Goal: Find specific page/section: Find specific page/section

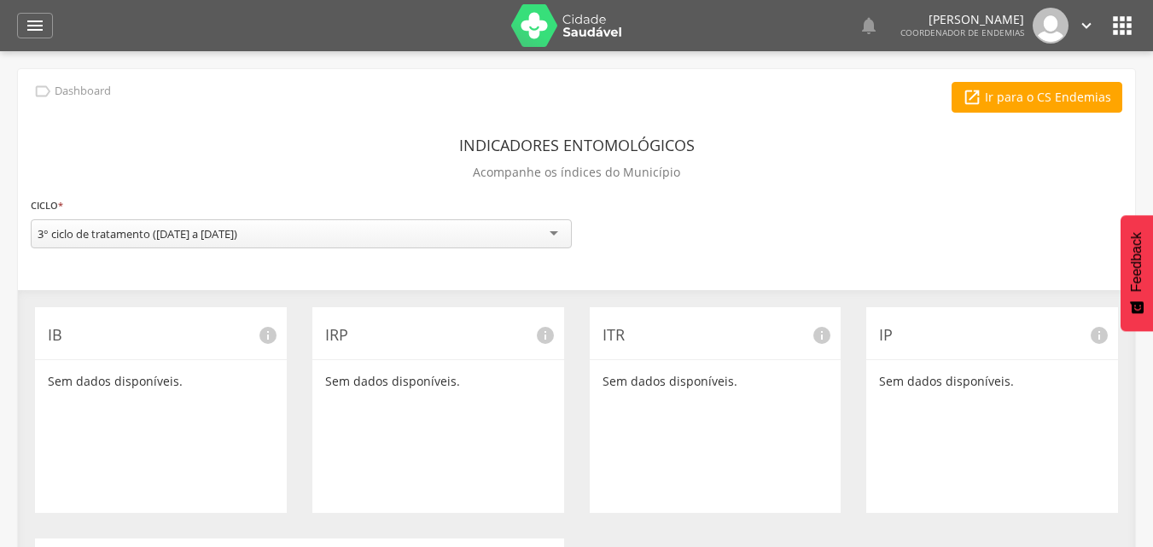
click at [363, 117] on div "**********" at bounding box center [576, 492] width 1117 height 847
click at [28, 25] on icon "" at bounding box center [35, 25] width 20 height 20
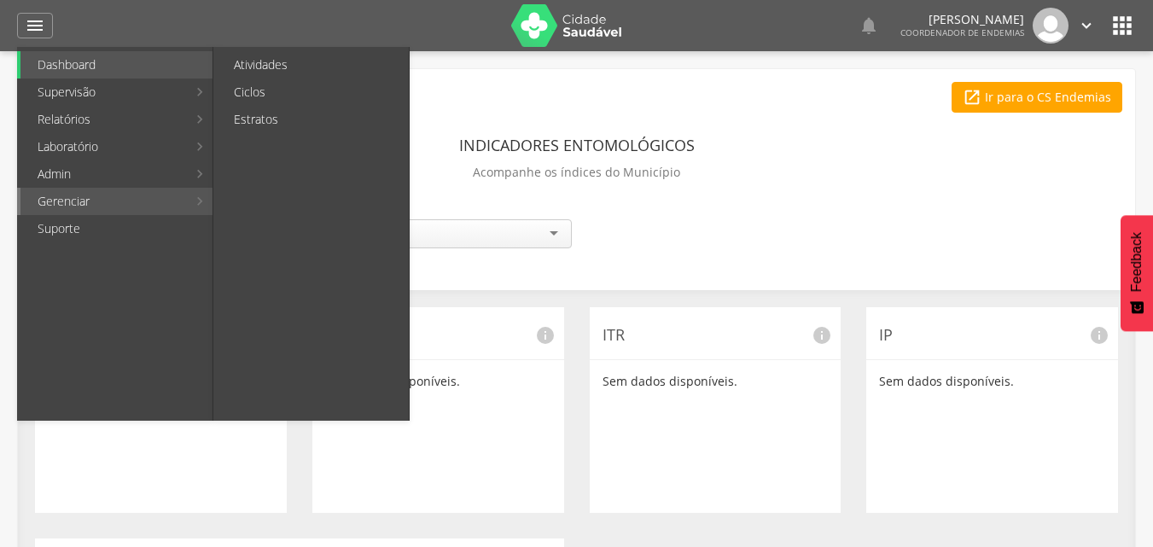
click at [142, 206] on link "Gerenciar" at bounding box center [103, 201] width 166 height 27
click at [289, 57] on link "Atividades" at bounding box center [313, 64] width 192 height 27
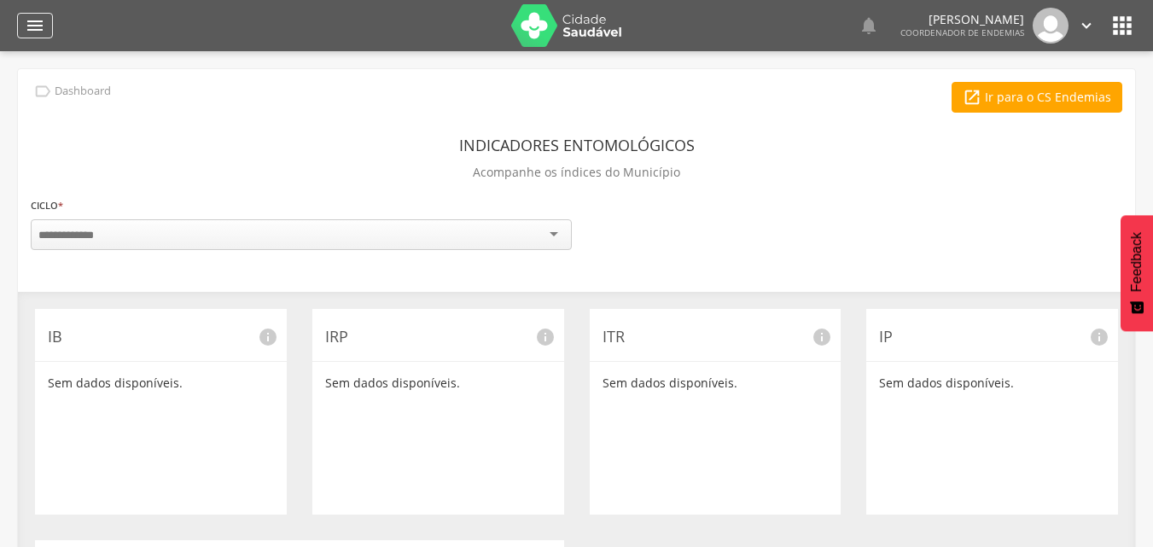
click at [36, 22] on icon "" at bounding box center [35, 25] width 20 height 20
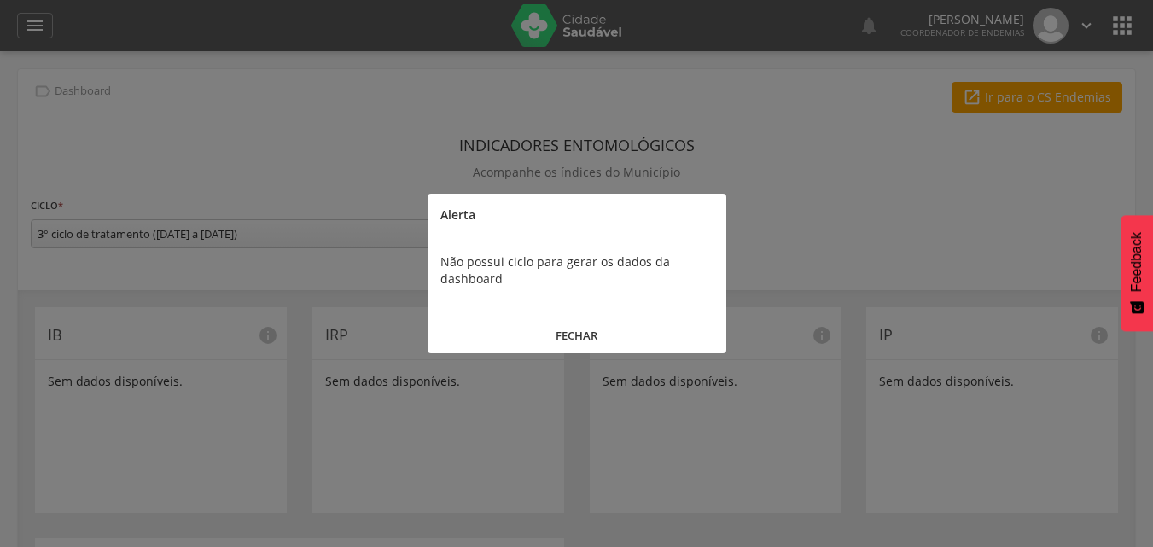
click at [579, 334] on button "FECHAR" at bounding box center [576, 335] width 299 height 37
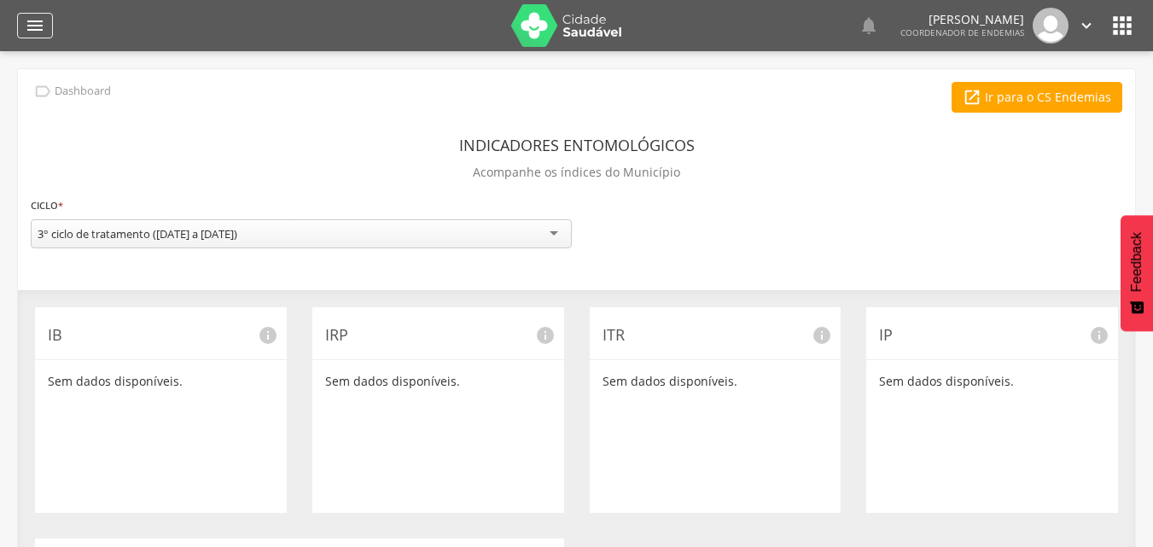
click at [25, 20] on icon "" at bounding box center [35, 25] width 20 height 20
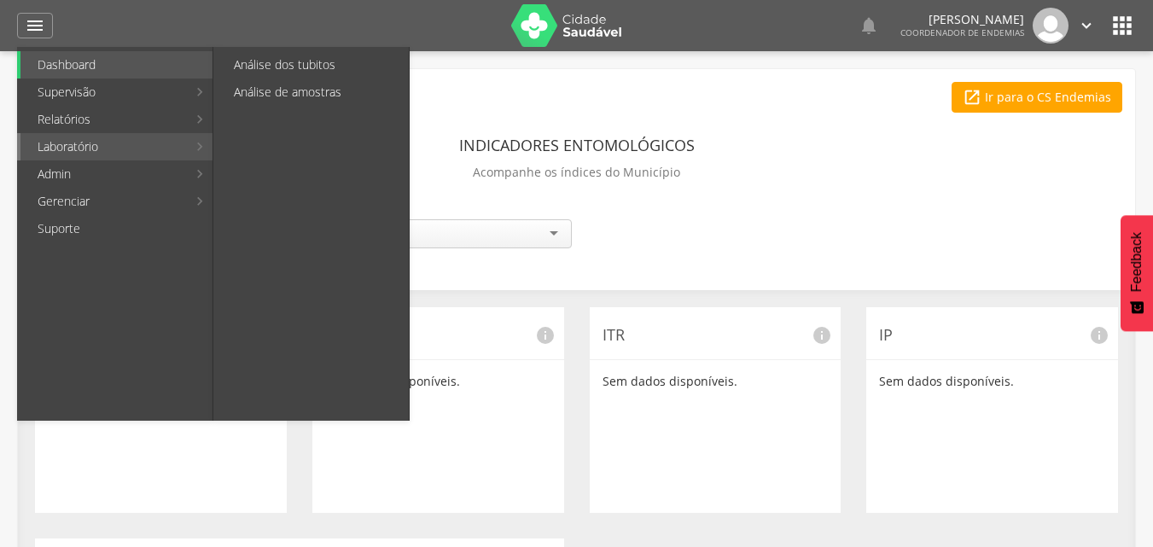
click at [94, 145] on link "Laboratório" at bounding box center [103, 146] width 166 height 27
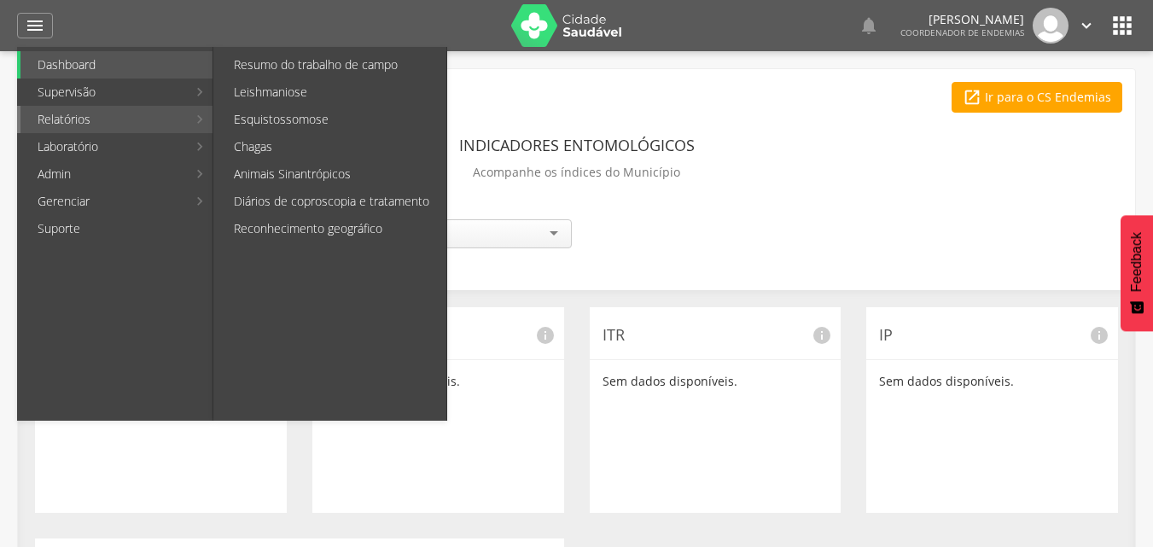
click at [102, 125] on link "Relatórios" at bounding box center [103, 119] width 166 height 27
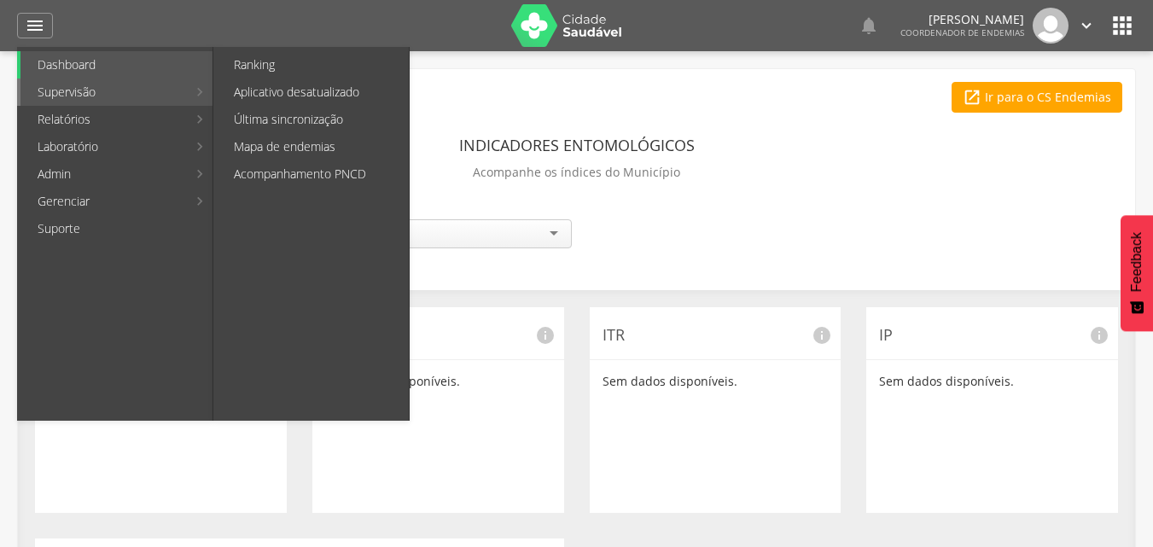
click at [97, 89] on link "Supervisão" at bounding box center [103, 91] width 166 height 27
click at [235, 71] on link "Ranking" at bounding box center [313, 64] width 192 height 27
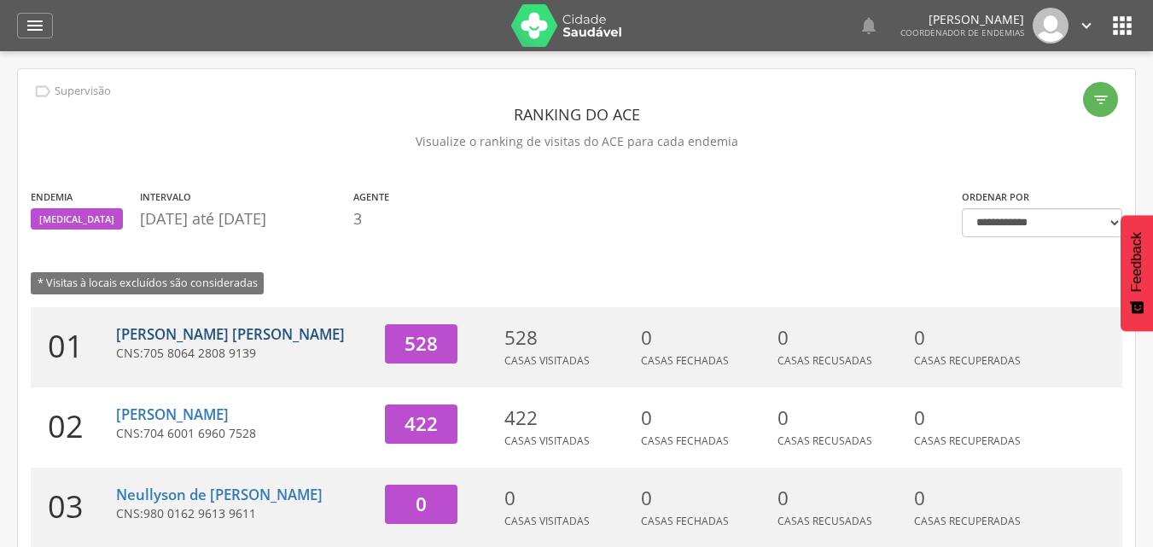
click at [191, 342] on link "[PERSON_NAME] [PERSON_NAME]" at bounding box center [230, 334] width 229 height 20
type input "**********"
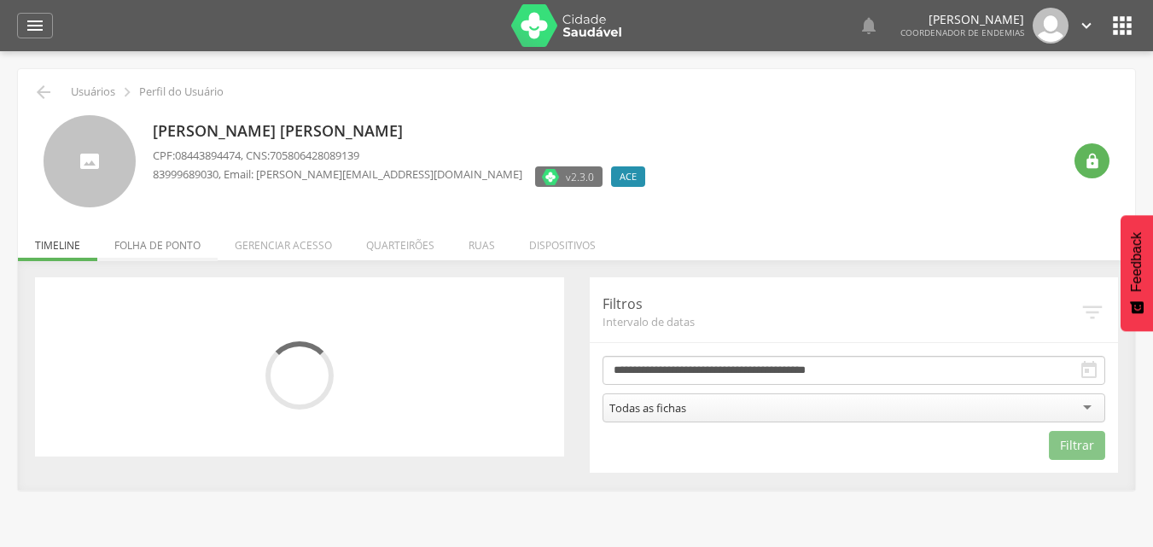
click at [169, 244] on li "Folha de ponto" at bounding box center [157, 241] width 120 height 40
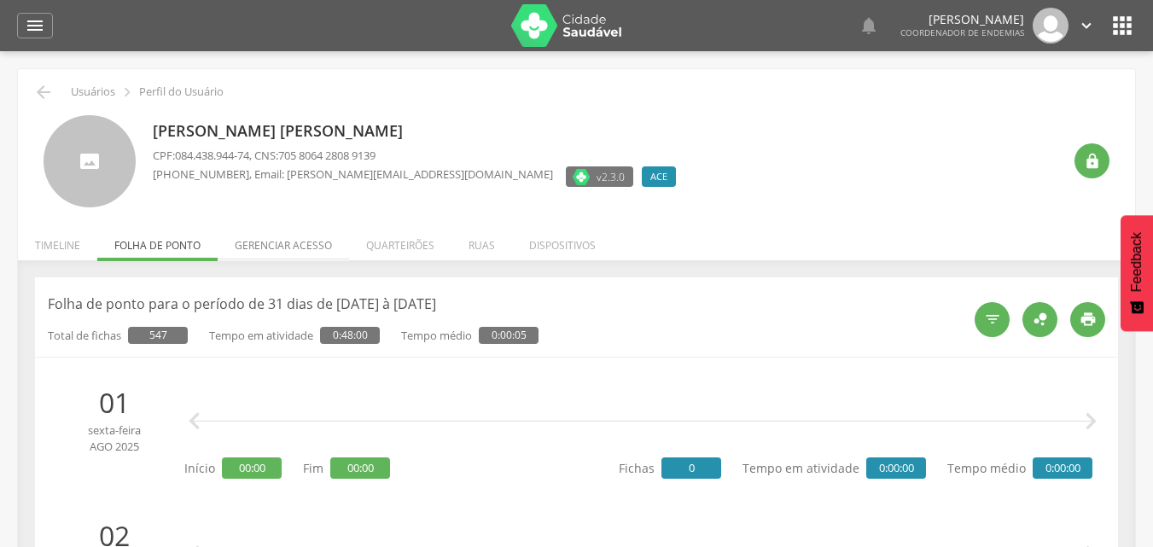
click at [293, 245] on li "Gerenciar acesso" at bounding box center [283, 241] width 131 height 40
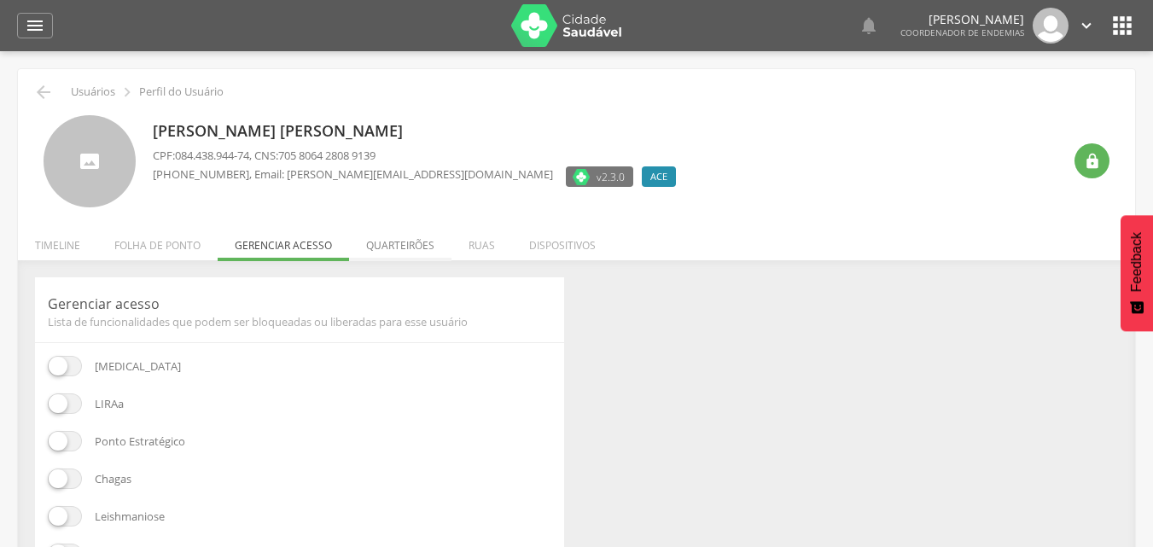
click at [413, 246] on li "Quarteirões" at bounding box center [400, 241] width 102 height 40
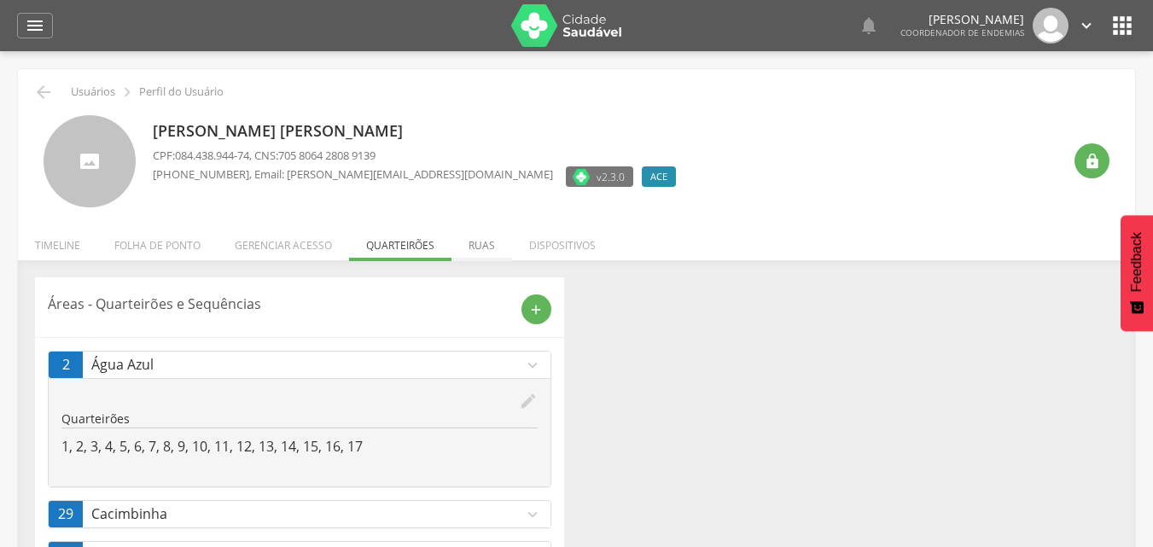
click at [483, 247] on li "Ruas" at bounding box center [481, 241] width 61 height 40
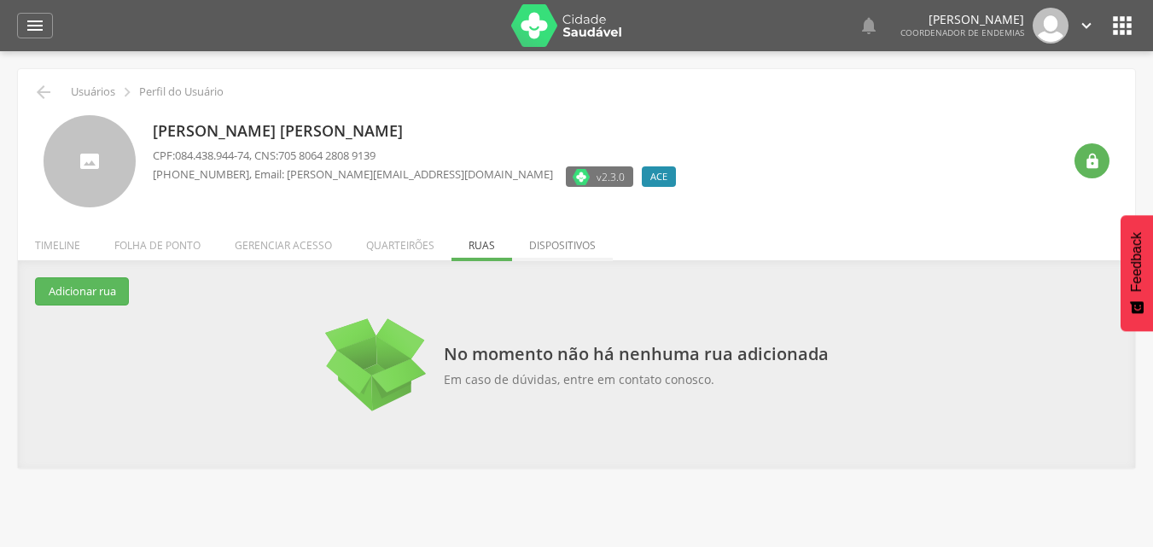
click at [557, 247] on li "Dispositivos" at bounding box center [562, 241] width 101 height 40
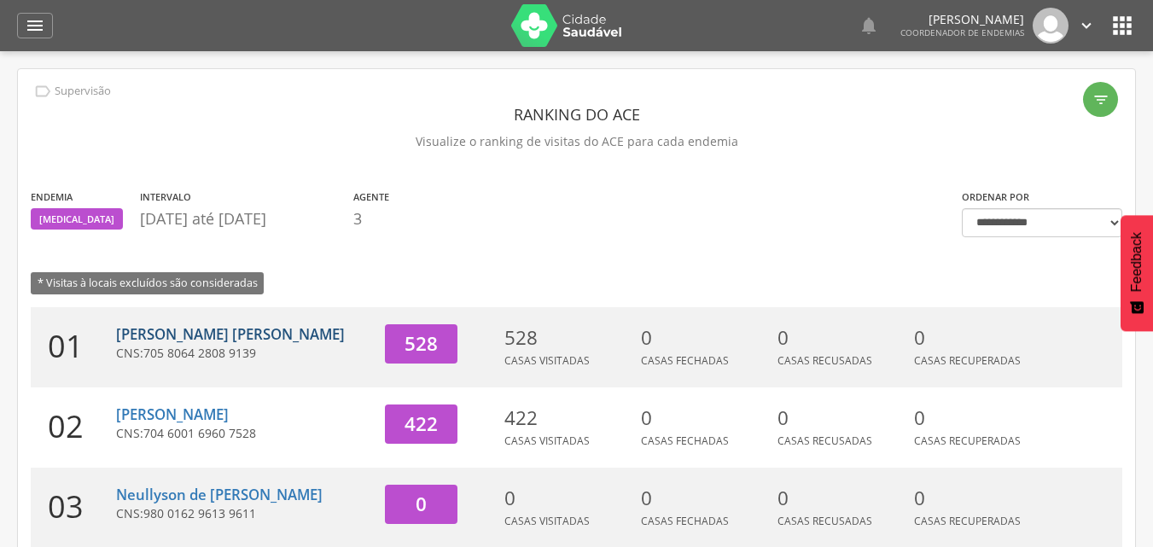
click at [269, 332] on link "[PERSON_NAME] [PERSON_NAME]" at bounding box center [230, 334] width 229 height 20
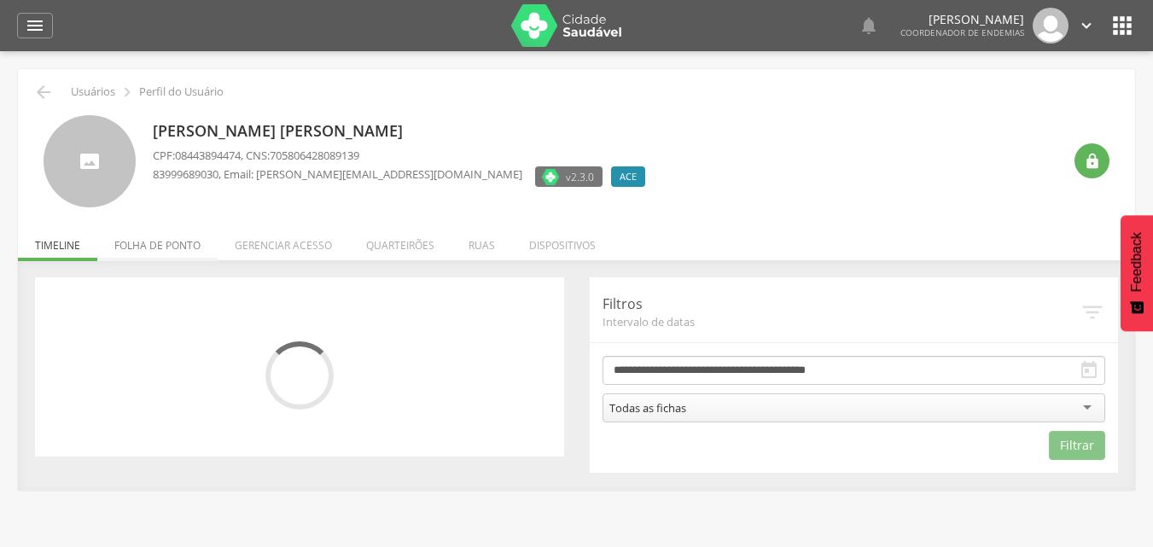
click at [171, 243] on li "Folha de ponto" at bounding box center [157, 241] width 120 height 40
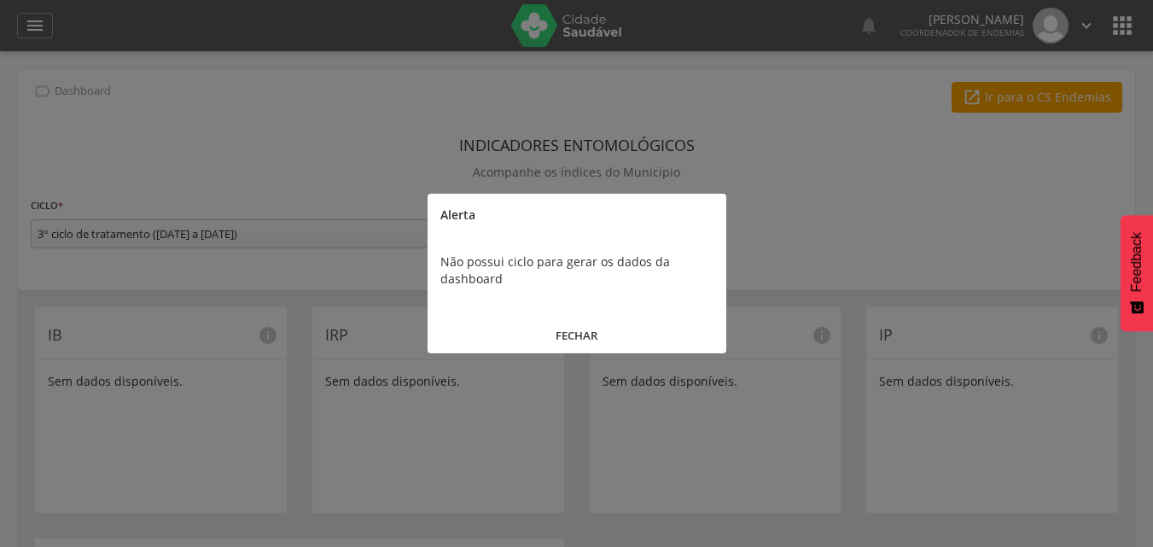
click at [572, 339] on button "FECHAR" at bounding box center [576, 335] width 299 height 37
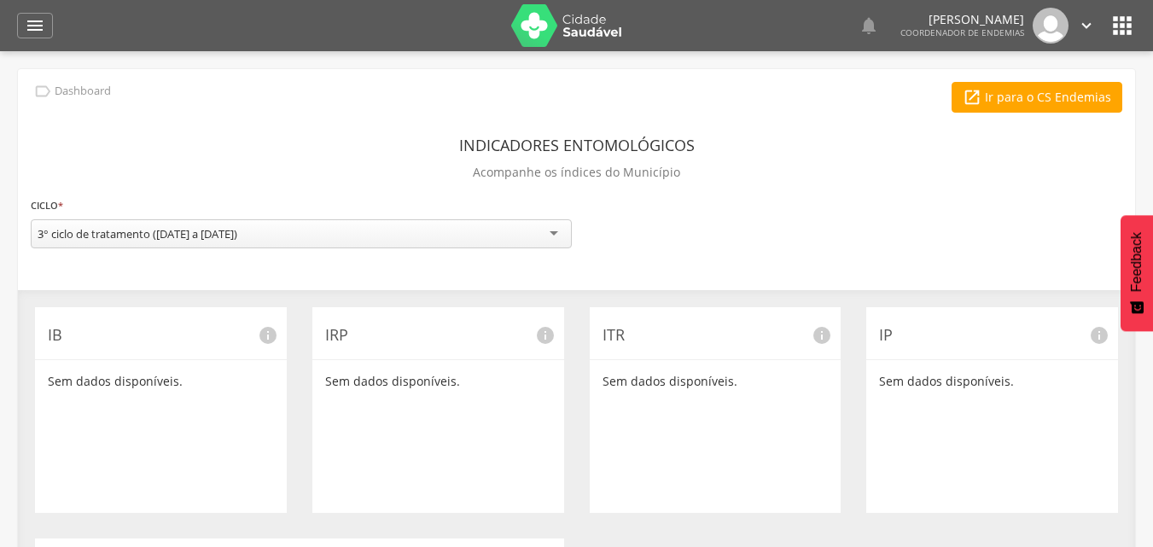
click at [1124, 25] on icon "" at bounding box center [1121, 25] width 27 height 27
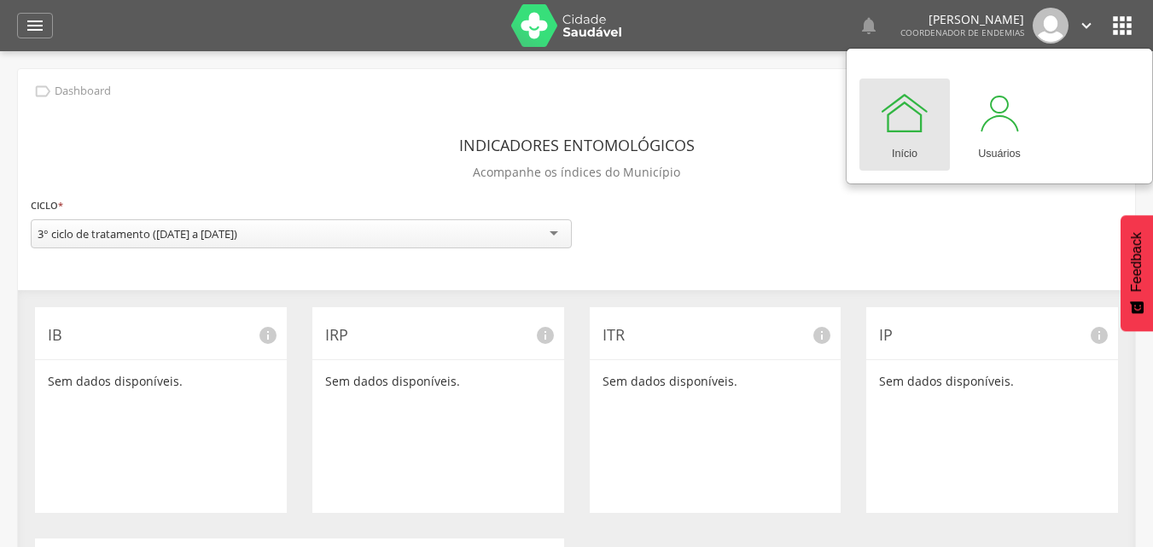
click at [750, 28] on div "  Lorem ipsum dolor sit amet, sed do eiusmod tempor incididunt ut labore et d…" at bounding box center [881, 26] width 428 height 36
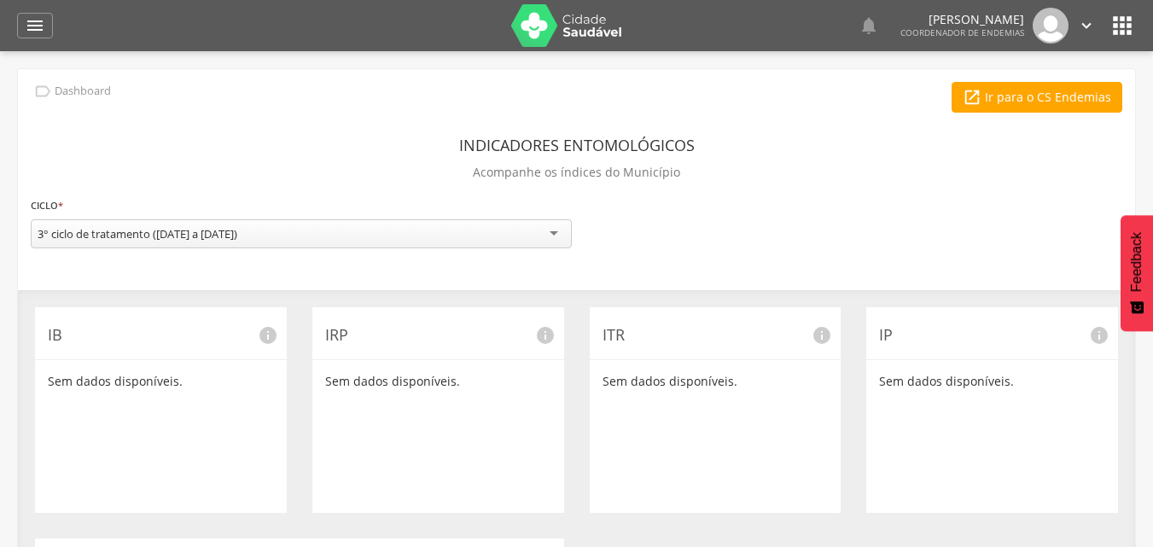
click at [1089, 25] on icon "" at bounding box center [1086, 25] width 19 height 19
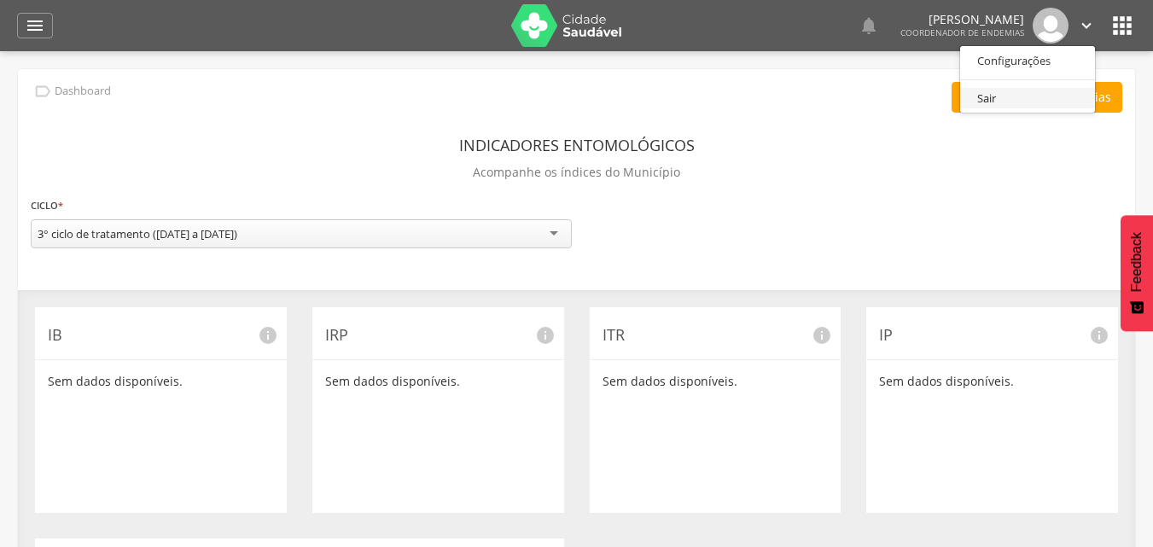
click at [1011, 103] on link "Sair" at bounding box center [1027, 98] width 135 height 21
